Goal: Task Accomplishment & Management: Use online tool/utility

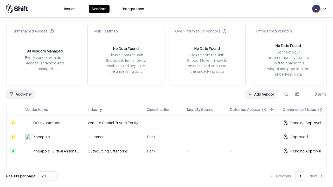
click at [261, 94] on link "Add Vendor" at bounding box center [261, 94] width 33 height 9
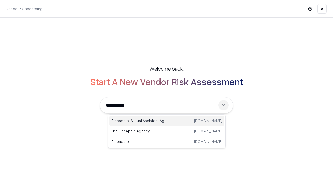
click at [167, 121] on div "Pineapple | Virtual Assistant Agency [DOMAIN_NAME]" at bounding box center [166, 121] width 115 height 10
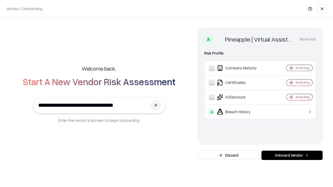
type input "**********"
click at [292, 156] on button "Onboard Vendor" at bounding box center [291, 155] width 61 height 9
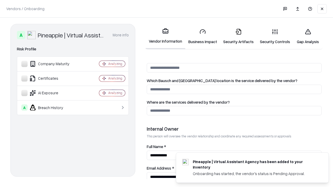
scroll to position [269, 0]
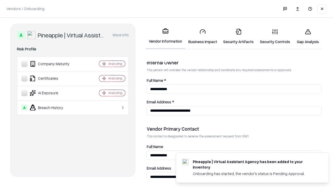
click at [308, 36] on link "Gap Analysis" at bounding box center [307, 36] width 29 height 24
